Goal: Information Seeking & Learning: Learn about a topic

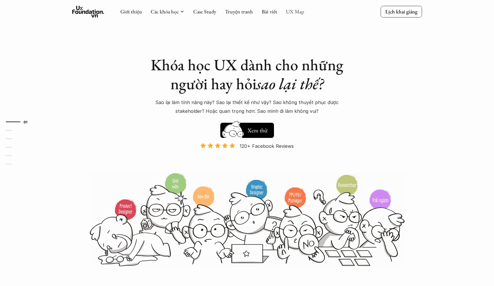
click at [291, 13] on link "UX Map" at bounding box center [295, 11] width 18 height 7
click at [296, 13] on link "UX Map" at bounding box center [295, 11] width 18 height 7
click at [300, 11] on link "UX Map" at bounding box center [295, 11] width 18 height 7
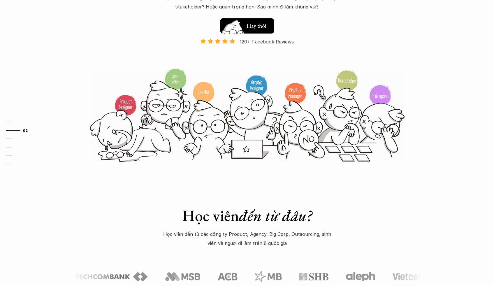
click at [257, 23] on h5 "Xem thử" at bounding box center [258, 26] width 22 height 8
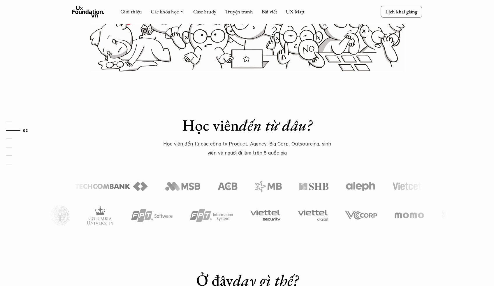
scroll to position [137, 0]
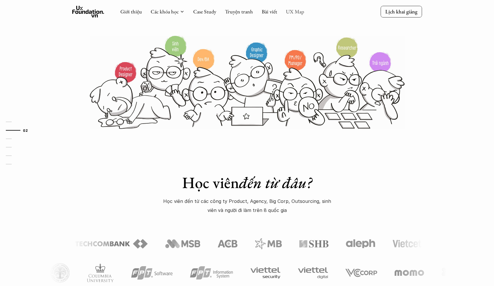
click at [293, 14] on link "UX Map" at bounding box center [295, 11] width 18 height 7
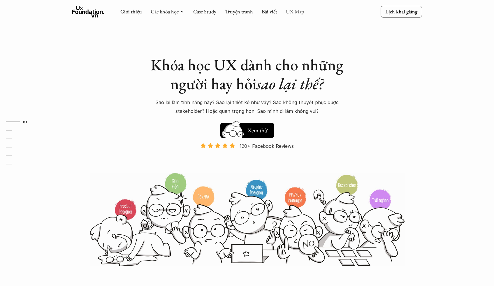
click at [295, 13] on link "UX Map" at bounding box center [295, 11] width 18 height 7
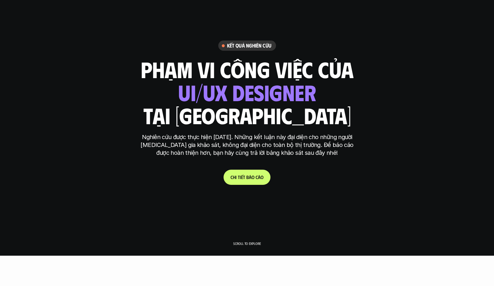
scroll to position [32, 0]
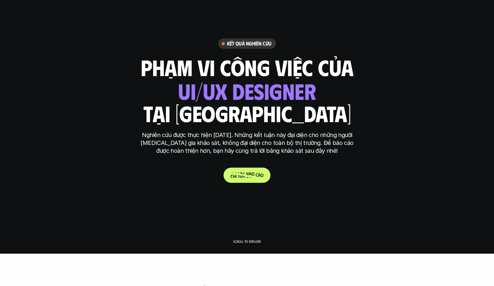
click at [256, 172] on span "c" at bounding box center [257, 175] width 2 height 6
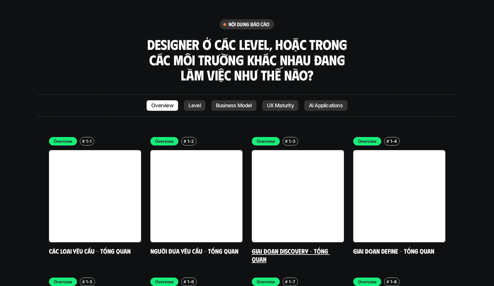
scroll to position [1657, 0]
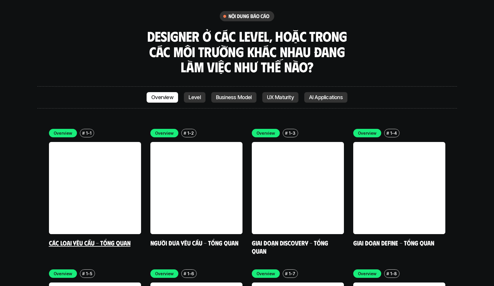
click at [118, 145] on link at bounding box center [95, 188] width 92 height 92
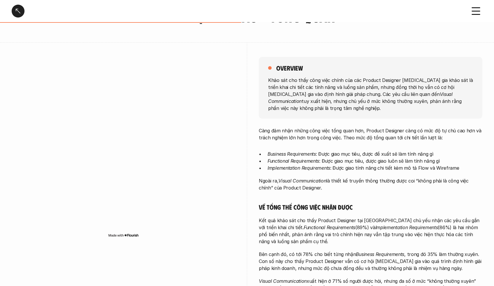
scroll to position [41, 0]
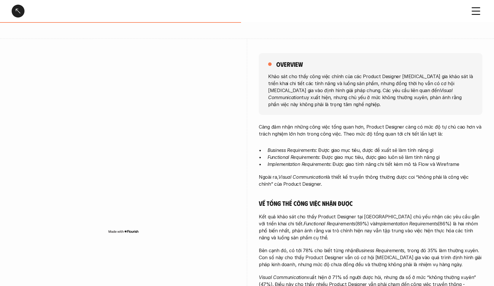
click at [353, 88] on p "Khảo sát cho thấy công việc chính của các Product Designer tham gia khảo sát là…" at bounding box center [370, 90] width 205 height 35
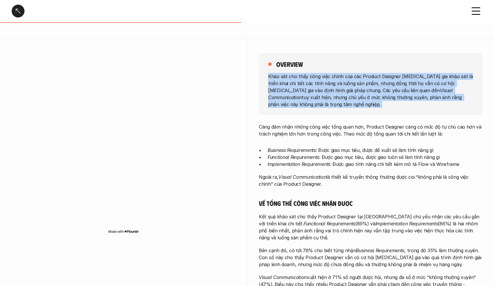
click at [353, 88] on p "Khảo sát cho thấy công việc chính của các Product Designer tham gia khảo sát là…" at bounding box center [370, 90] width 205 height 35
click at [324, 89] on p "Khảo sát cho thấy công việc chính của các Product Designer tham gia khảo sát là…" at bounding box center [370, 90] width 205 height 35
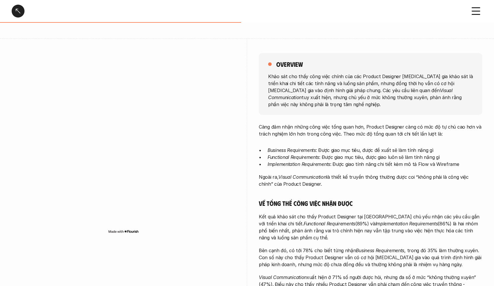
click at [324, 89] on p "Khảo sát cho thấy công việc chính của các Product Designer tham gia khảo sát là…" at bounding box center [370, 90] width 205 height 35
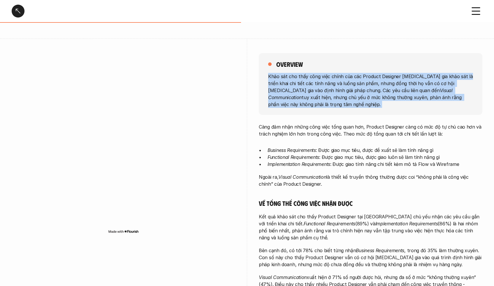
click at [324, 89] on p "Khảo sát cho thấy công việc chính của các Product Designer tham gia khảo sát là…" at bounding box center [370, 90] width 205 height 35
click at [358, 92] on p "Khảo sát cho thấy công việc chính của các Product Designer tham gia khảo sát là…" at bounding box center [370, 90] width 205 height 35
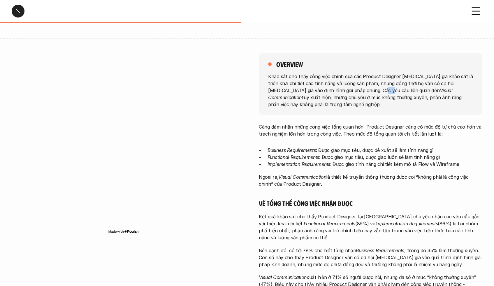
click at [358, 92] on p "Khảo sát cho thấy công việc chính của các Product Designer tham gia khảo sát là…" at bounding box center [370, 90] width 205 height 35
click at [342, 94] on p "Khảo sát cho thấy công việc chính của các Product Designer tham gia khảo sát là…" at bounding box center [370, 90] width 205 height 35
click at [364, 97] on p "Khảo sát cho thấy công việc chính của các Product Designer tham gia khảo sát là…" at bounding box center [370, 90] width 205 height 35
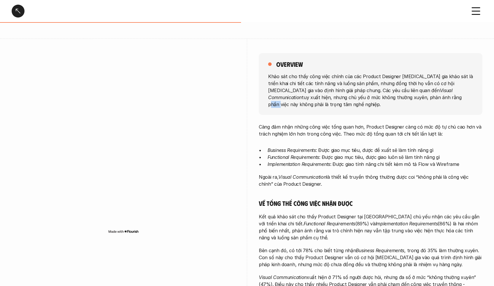
click at [364, 97] on p "Khảo sát cho thấy công việc chính của các Product Designer tham gia khảo sát là…" at bounding box center [370, 90] width 205 height 35
click at [319, 123] on p "Càng đảm nhận những công việc tổng quan hơn, Product Designer càng có mức độ tự…" at bounding box center [371, 130] width 224 height 14
click at [351, 154] on p "Functional Requirements : Được giao mục tiêu, được giao luôn sẽ làm tính năng gì" at bounding box center [375, 157] width 215 height 7
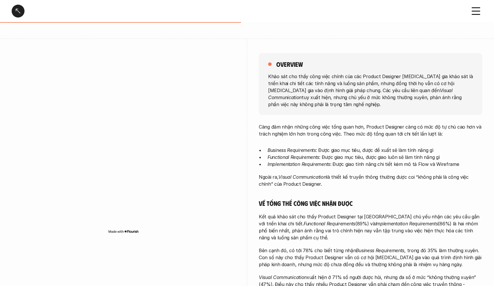
click at [351, 154] on p "Functional Requirements : Được giao mục tiêu, được giao luôn sẽ làm tính năng gì" at bounding box center [375, 157] width 215 height 7
click at [342, 161] on p "Implementation Requirements : Được giao tính năng chi tiết kèm mô tả Flow và Wi…" at bounding box center [375, 164] width 215 height 7
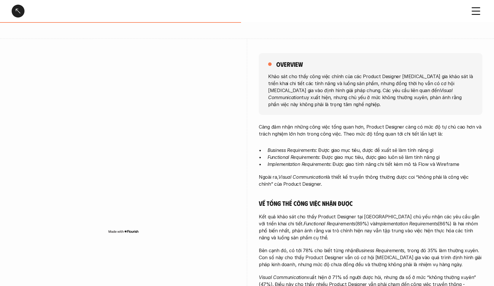
click at [334, 154] on p "Functional Requirements : Được giao mục tiêu, được giao luôn sẽ làm tính năng gì" at bounding box center [375, 157] width 215 height 7
drag, startPoint x: 362, startPoint y: 158, endPoint x: 431, endPoint y: 160, distance: 69.1
click at [431, 161] on p "Implementation Requirements : Được giao tính năng chi tiết kèm mô tả Flow và Wi…" at bounding box center [375, 164] width 215 height 7
drag, startPoint x: 354, startPoint y: 143, endPoint x: 413, endPoint y: 145, distance: 59.2
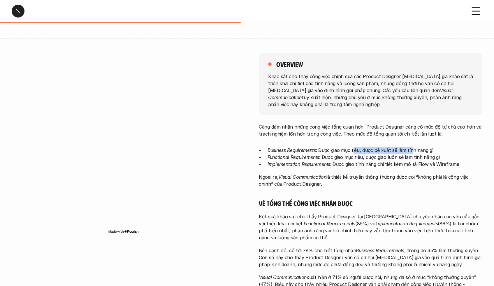
click at [413, 147] on p "Business Requirements : Được giao mục tiêu, được đề xuất sẽ làm tính năng gì" at bounding box center [375, 150] width 215 height 7
click at [426, 147] on p "Business Requirements : Được giao mục tiêu, được đề xuất sẽ làm tính năng gì" at bounding box center [375, 150] width 215 height 7
drag, startPoint x: 340, startPoint y: 143, endPoint x: 362, endPoint y: 144, distance: 22.2
click at [362, 147] on p "Business Requirements : Được giao mục tiêu, được đề xuất sẽ làm tính năng gì" at bounding box center [375, 150] width 215 height 7
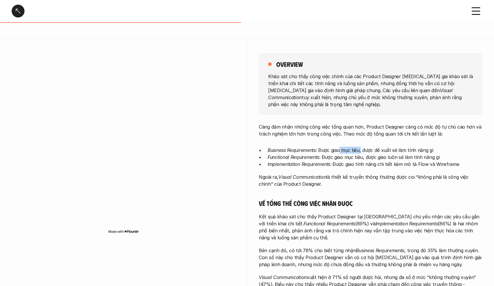
drag, startPoint x: 287, startPoint y: 170, endPoint x: 306, endPoint y: 175, distance: 19.7
click at [306, 175] on p "Ngoài ra, Visual Communication là thiết kế truyền thông thường được coi “không …" at bounding box center [371, 180] width 224 height 14
click at [331, 173] on p "Ngoài ra, Visual Communication là thiết kế truyền thông thường được coi “không …" at bounding box center [371, 180] width 224 height 14
click at [302, 174] on em "Visual Communication" at bounding box center [302, 177] width 48 height 6
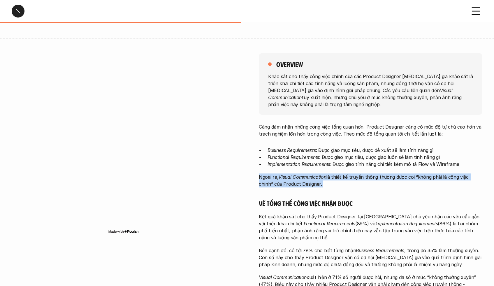
click at [302, 174] on em "Visual Communication" at bounding box center [302, 177] width 48 height 6
click at [320, 174] on em "Visual Communication" at bounding box center [302, 177] width 48 height 6
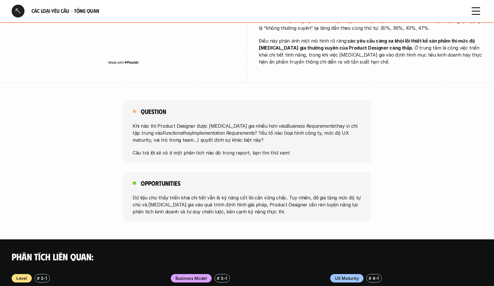
scroll to position [352, 0]
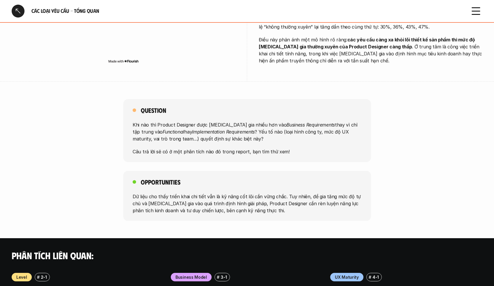
click at [229, 122] on p "Khi nào thì Product Designer được tham gia nhiều hơn vào Business Requirements …" at bounding box center [247, 131] width 229 height 21
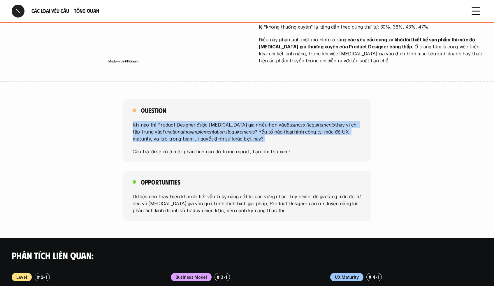
click at [229, 122] on p "Khi nào thì Product Designer được tham gia nhiều hơn vào Business Requirements …" at bounding box center [247, 131] width 229 height 21
click at [251, 122] on p "Khi nào thì Product Designer được tham gia nhiều hơn vào Business Requirements …" at bounding box center [247, 131] width 229 height 21
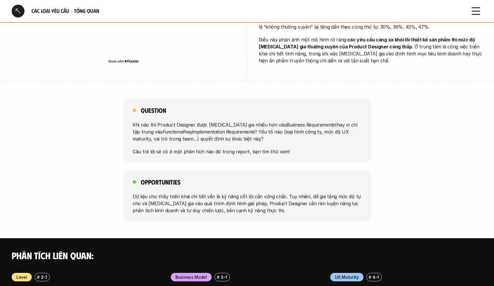
click at [251, 122] on p "Khi nào thì Product Designer được tham gia nhiều hơn vào Business Requirements …" at bounding box center [247, 131] width 229 height 21
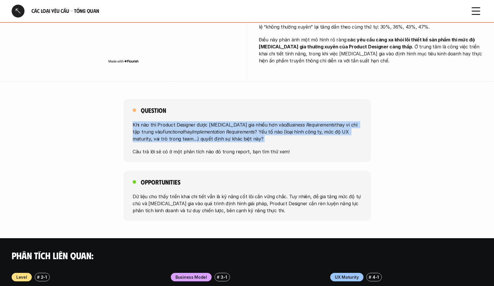
click at [251, 122] on p "Khi nào thì Product Designer được tham gia nhiều hơn vào Business Requirements …" at bounding box center [247, 131] width 229 height 21
click at [226, 129] on em "Implementation Requirements" at bounding box center [223, 132] width 63 height 6
click at [256, 127] on p "Khi nào thì Product Designer được tham gia nhiều hơn vào Business Requirements …" at bounding box center [247, 131] width 229 height 21
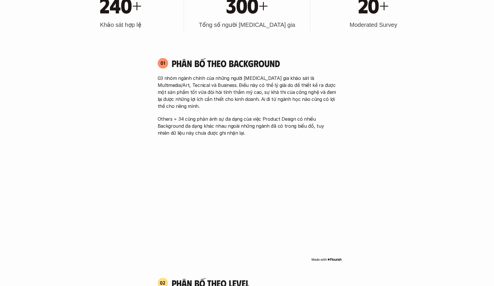
scroll to position [387, 0]
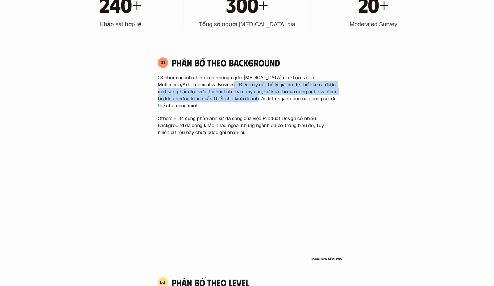
drag, startPoint x: 221, startPoint y: 87, endPoint x: 234, endPoint y: 95, distance: 16.3
click at [234, 95] on p "03 nhóm ngành chính của những người tham gia khảo sát là Multimedia/Art, Tecnic…" at bounding box center [247, 91] width 179 height 35
click at [235, 96] on p "03 nhóm ngành chính của những người tham gia khảo sát là Multimedia/Art, Tecnic…" at bounding box center [247, 91] width 179 height 35
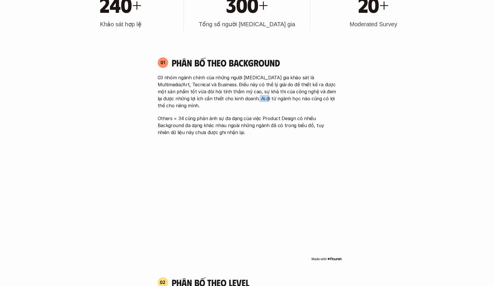
click at [235, 96] on p "03 nhóm ngành chính của những người tham gia khảo sát là Multimedia/Art, Tecnic…" at bounding box center [247, 91] width 179 height 35
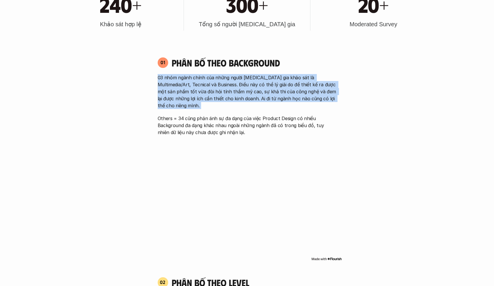
click at [235, 96] on p "03 nhóm ngành chính của những người tham gia khảo sát là Multimedia/Art, Tecnic…" at bounding box center [247, 91] width 179 height 35
click at [225, 115] on p "Others = 34 cũng phản ánh sự đa dạng của việc Product Design có nhiều Backgroun…" at bounding box center [247, 125] width 179 height 21
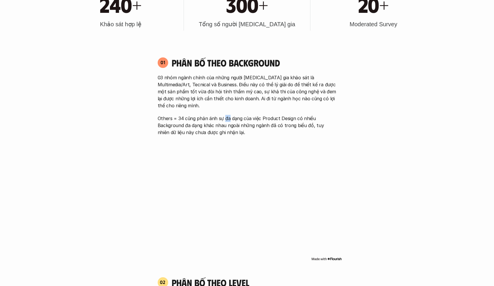
click at [225, 115] on p "Others = 34 cũng phản ánh sự đa dạng của việc Product Design có nhiều Backgroun…" at bounding box center [247, 125] width 179 height 21
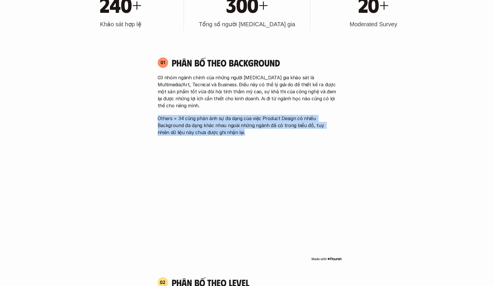
click at [225, 115] on p "Others = 34 cũng phản ánh sự đa dạng của việc Product Design có nhiều Backgroun…" at bounding box center [247, 125] width 179 height 21
click at [247, 115] on p "Others = 34 cũng phản ánh sự đa dạng của việc Product Design có nhiều Backgroun…" at bounding box center [247, 125] width 179 height 21
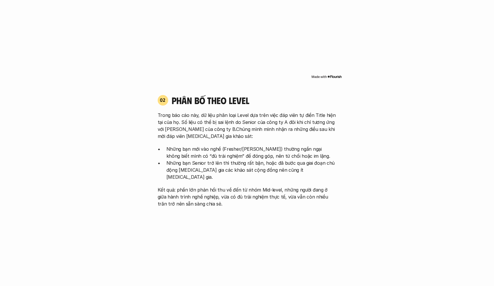
scroll to position [572, 0]
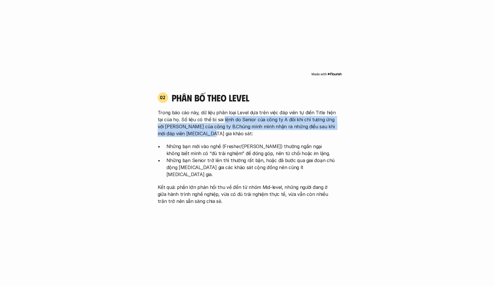
drag, startPoint x: 222, startPoint y: 112, endPoint x: 236, endPoint y: 122, distance: 17.0
click at [234, 124] on p "Trong báo cáo này, dữ liệu phân loại Level dựa trên việc đáp viên tự điền Title…" at bounding box center [247, 123] width 179 height 28
click at [239, 119] on p "Trong báo cáo này, dữ liệu phân loại Level dựa trên việc đáp viên tự điền Title…" at bounding box center [247, 123] width 179 height 28
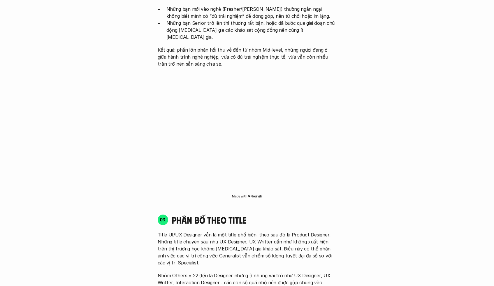
scroll to position [712, 0]
